Goal: Navigation & Orientation: Find specific page/section

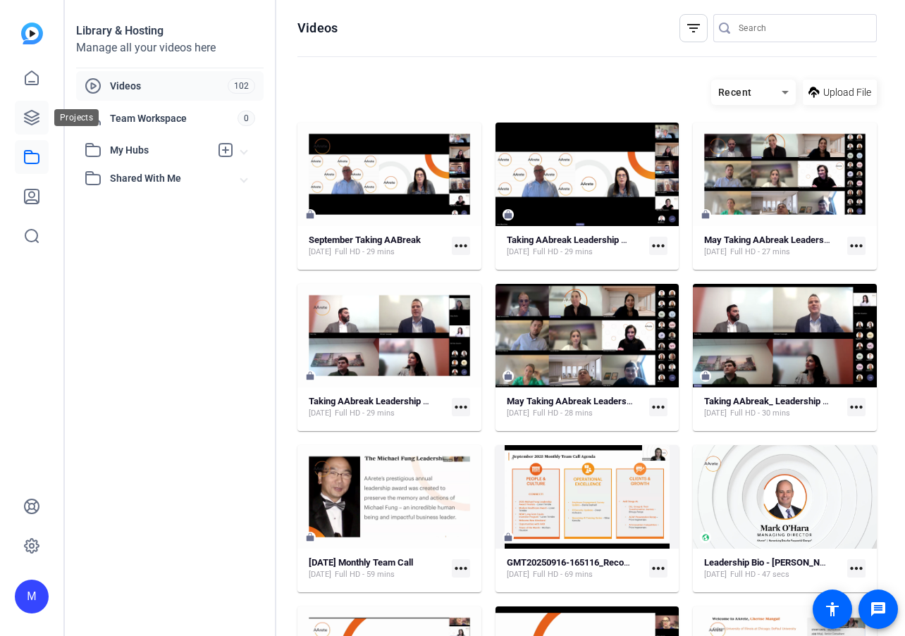
click at [29, 121] on icon at bounding box center [31, 117] width 17 height 17
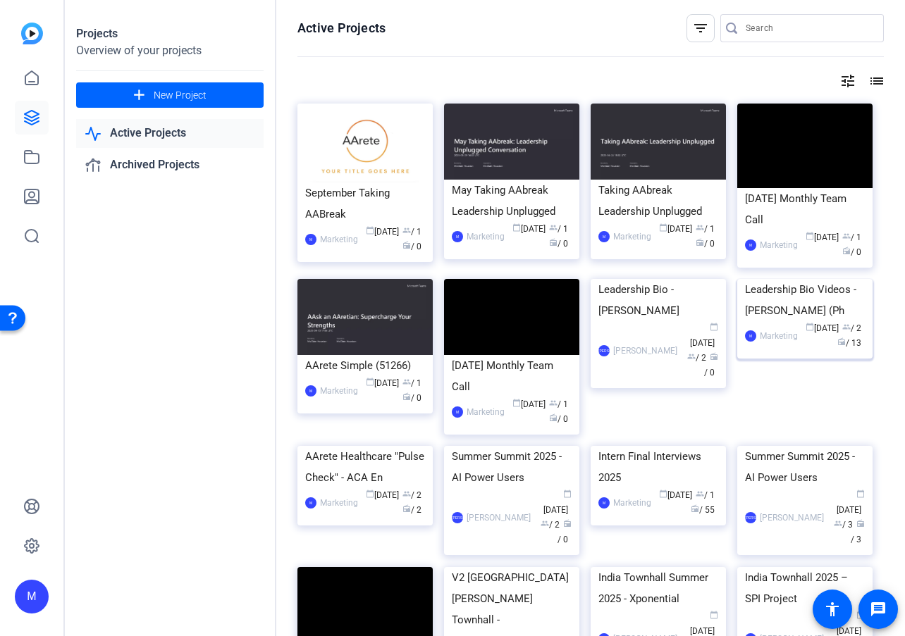
click at [786, 279] on img at bounding box center [804, 279] width 135 height 0
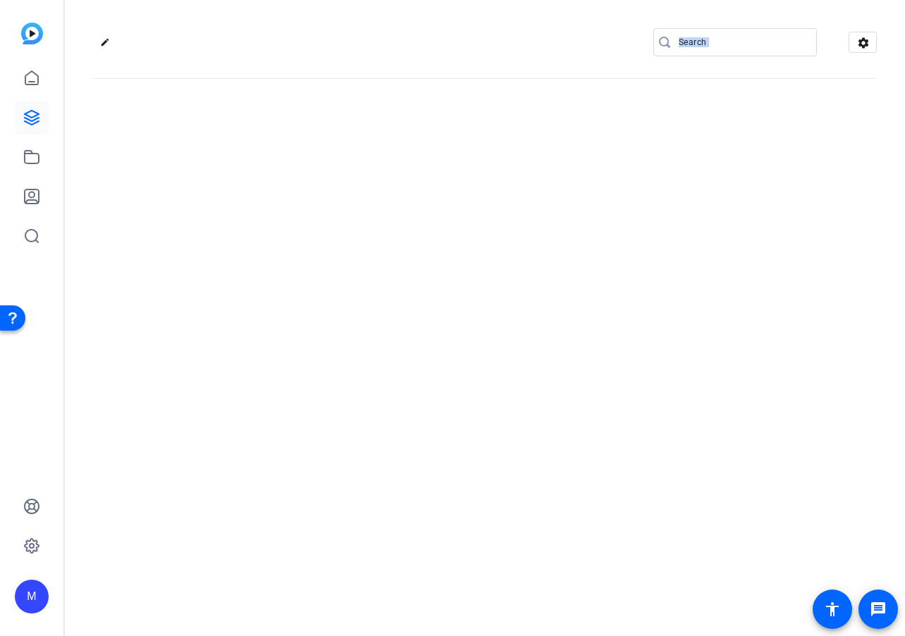
click at [786, 340] on div "edit settings" at bounding box center [485, 318] width 840 height 636
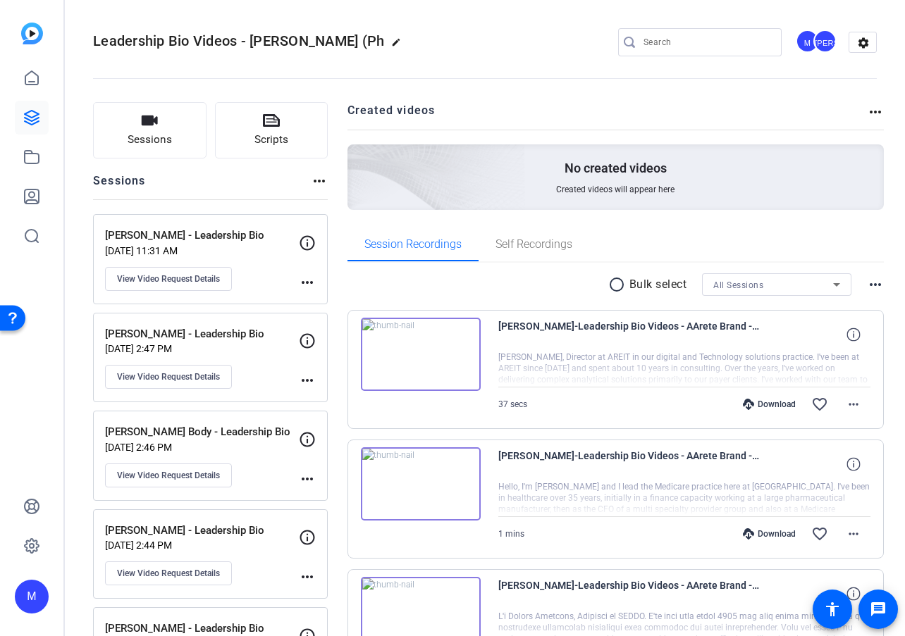
click at [505, 109] on h2 "Created videos" at bounding box center [607, 115] width 520 height 27
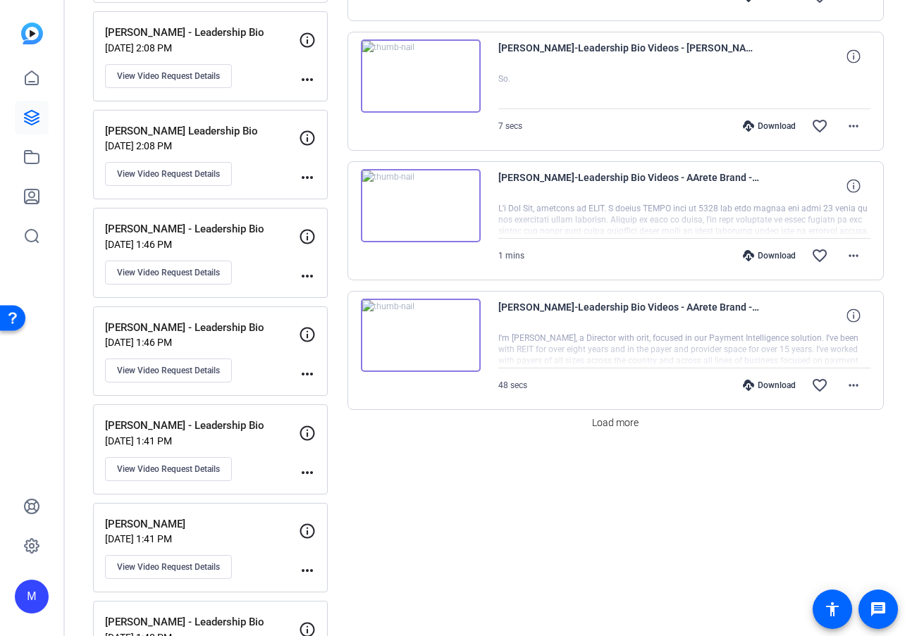
scroll to position [1205, 0]
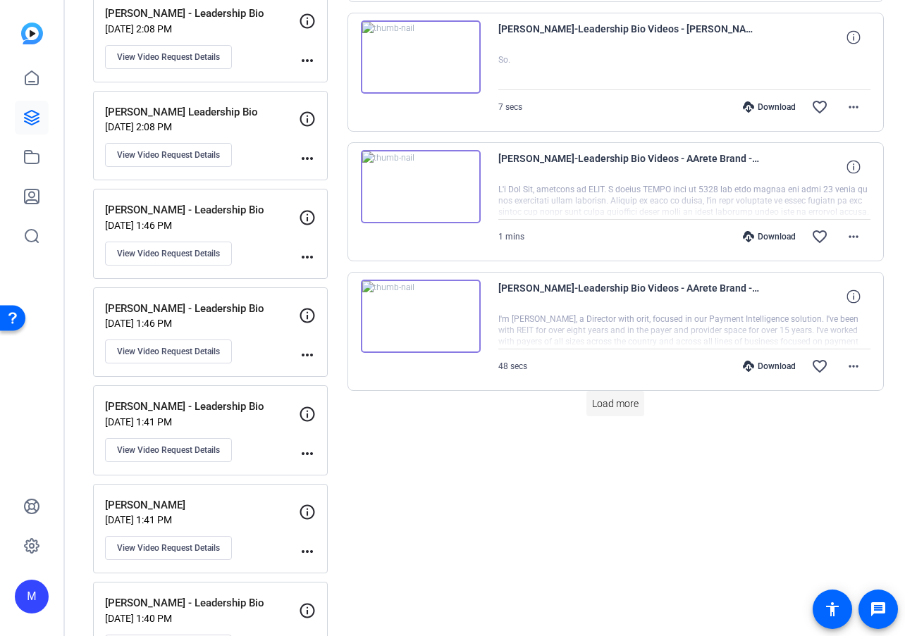
click at [618, 405] on span "Load more" at bounding box center [615, 404] width 47 height 15
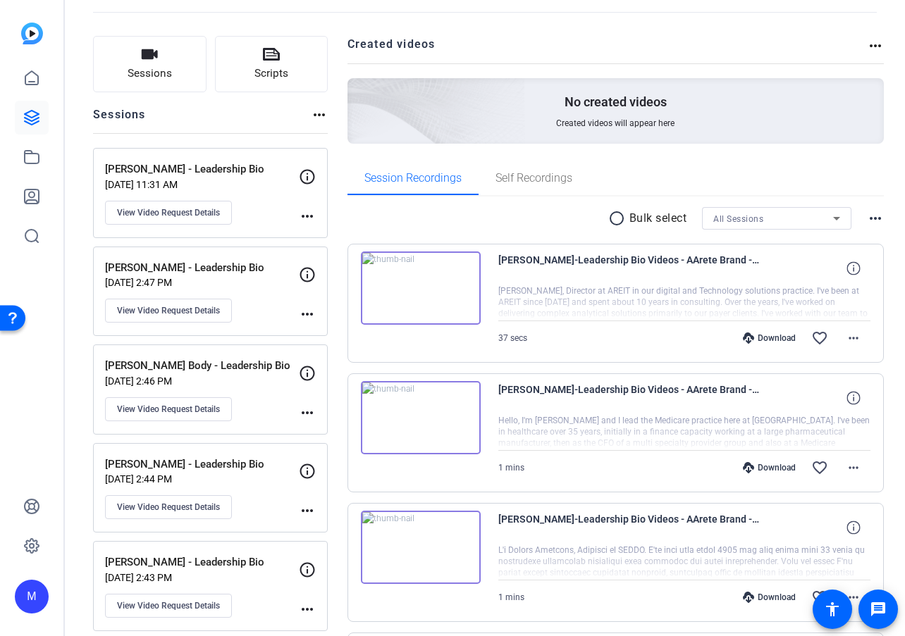
scroll to position [0, 0]
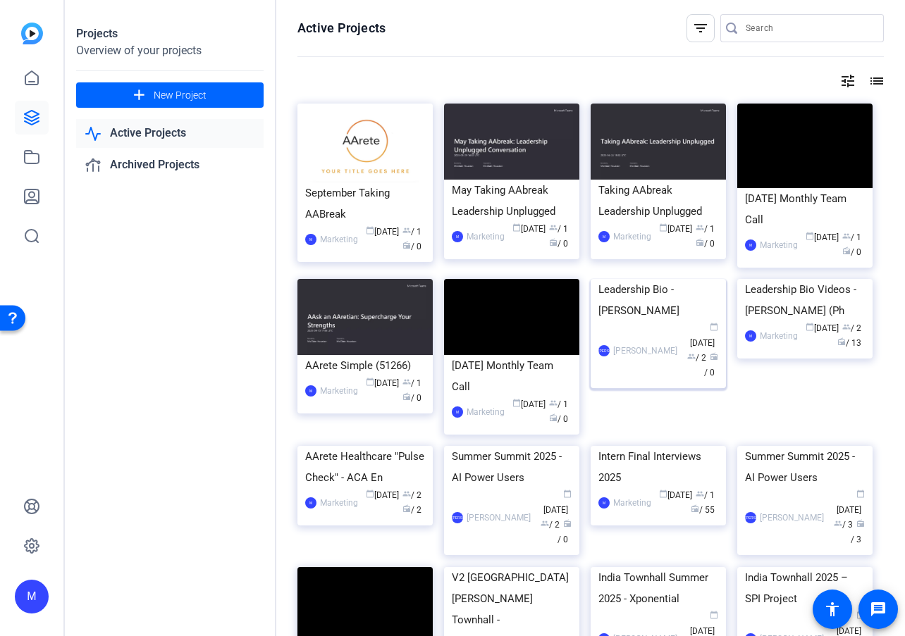
click at [638, 279] on img at bounding box center [658, 279] width 135 height 0
click at [340, 446] on img at bounding box center [364, 446] width 135 height 0
